Goal: Check status: Check status

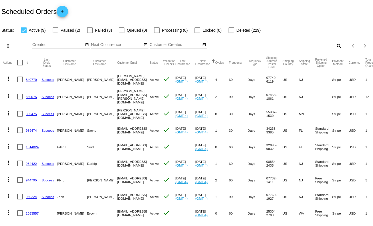
click at [91, 30] on div at bounding box center [90, 30] width 6 height 6
click at [90, 33] on input "Failed (3)" at bounding box center [89, 33] width 0 height 0
checkbox input "true"
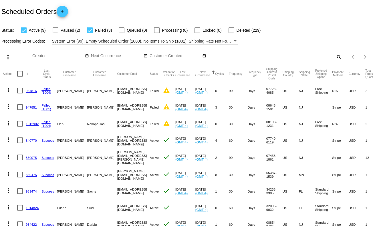
click at [24, 31] on div at bounding box center [24, 30] width 6 height 6
click at [24, 33] on input "Active (9)" at bounding box center [23, 33] width 0 height 0
checkbox input "false"
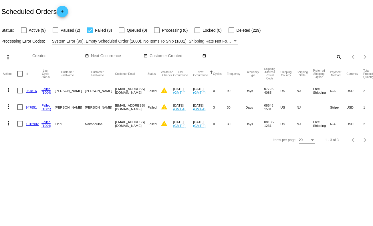
click at [91, 29] on div at bounding box center [90, 30] width 6 height 6
click at [90, 33] on input "Failed (3)" at bounding box center [89, 33] width 0 height 0
checkbox input "false"
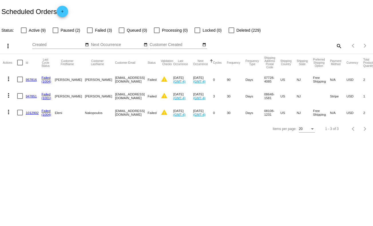
click at [22, 31] on div at bounding box center [24, 30] width 6 height 6
click at [23, 33] on input "Active (9)" at bounding box center [23, 33] width 0 height 0
checkbox input "true"
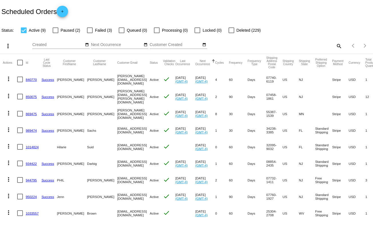
click at [89, 31] on div at bounding box center [90, 30] width 6 height 6
click at [89, 33] on input "Failed (3)" at bounding box center [89, 33] width 0 height 0
checkbox input "true"
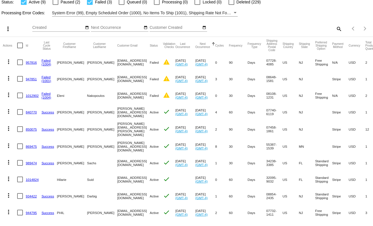
scroll to position [29, 0]
